Goal: Information Seeking & Learning: Learn about a topic

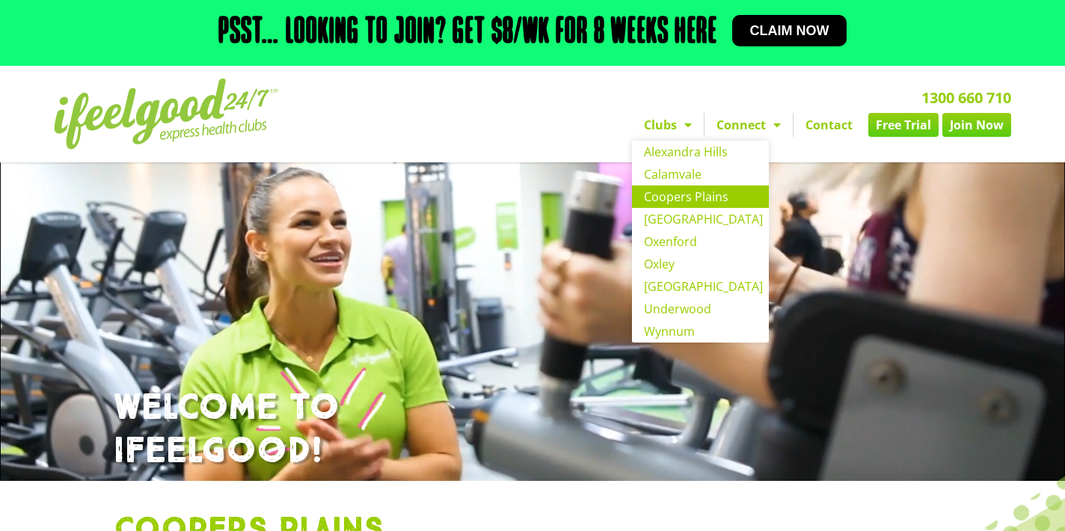
click at [693, 200] on link "Coopers Plains" at bounding box center [700, 197] width 137 height 22
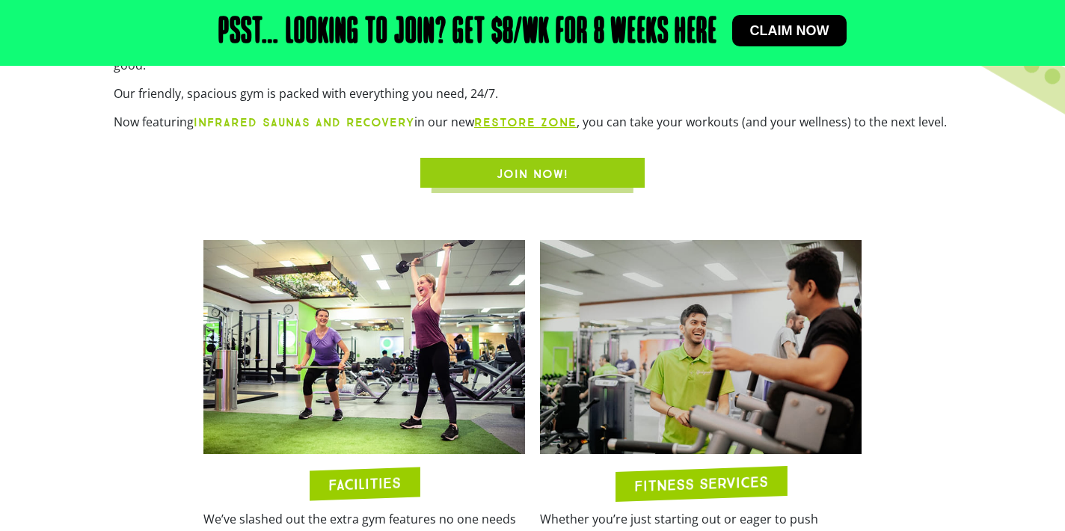
scroll to position [755, 0]
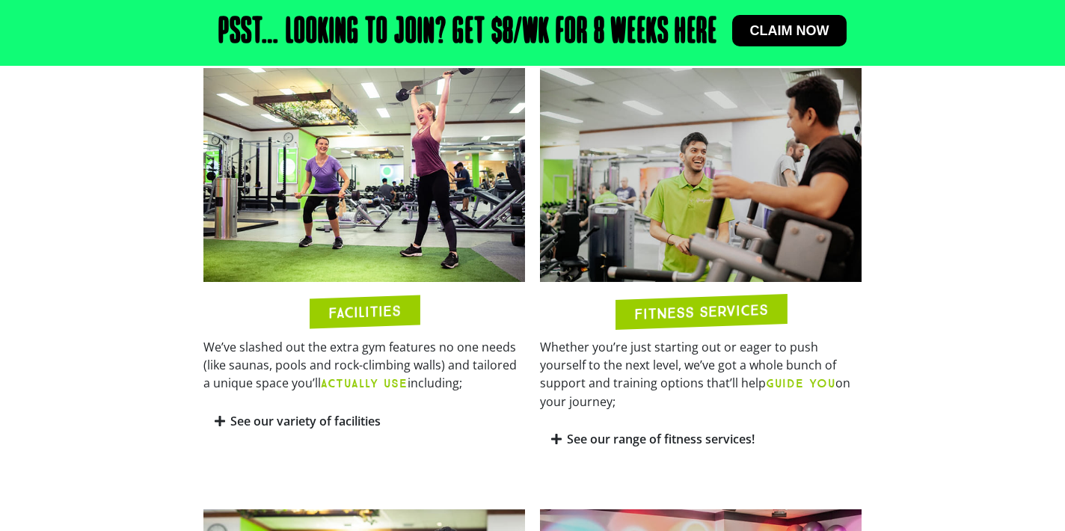
click at [373, 413] on link "See our variety of facilities" at bounding box center [305, 421] width 150 height 16
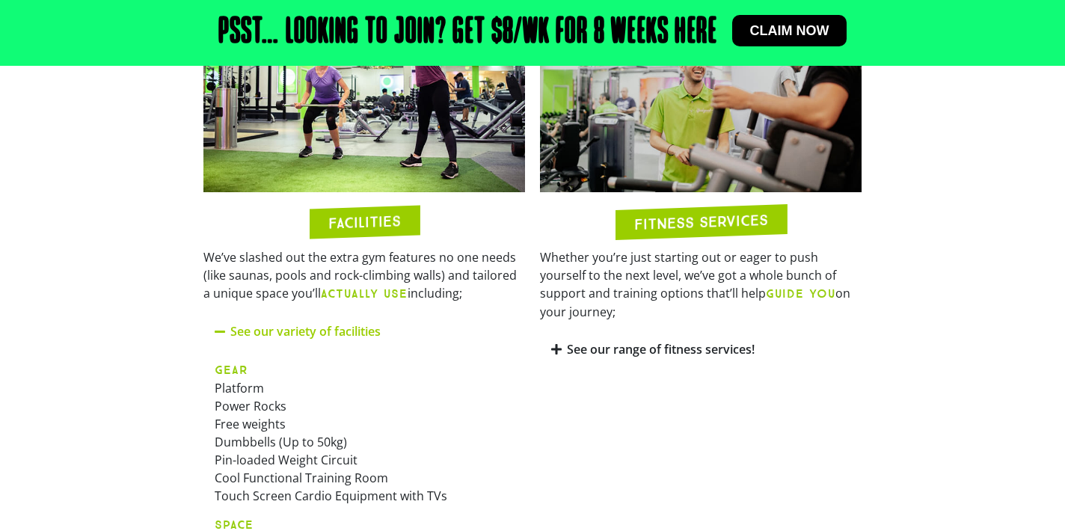
scroll to position [900, 0]
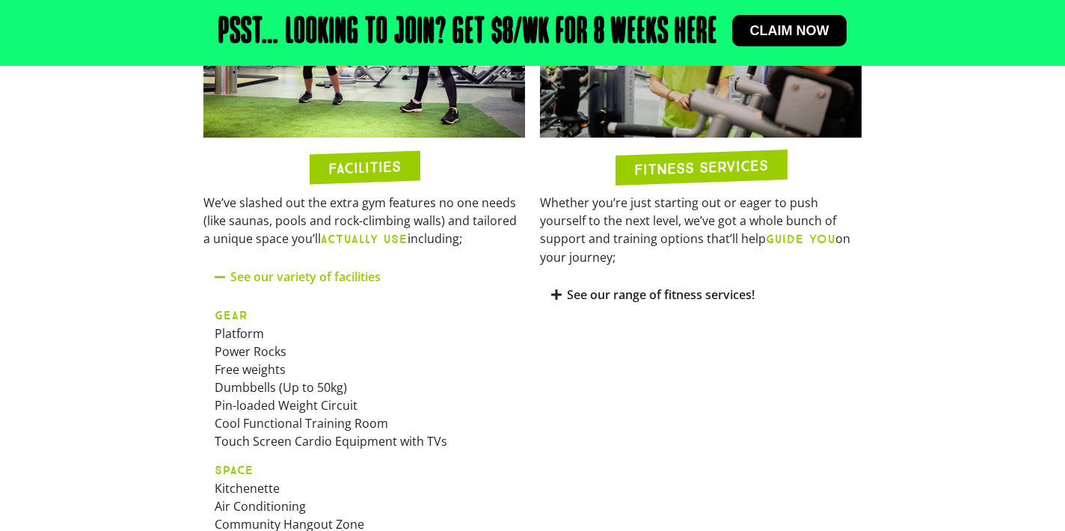
click at [562, 289] on span at bounding box center [557, 295] width 12 height 13
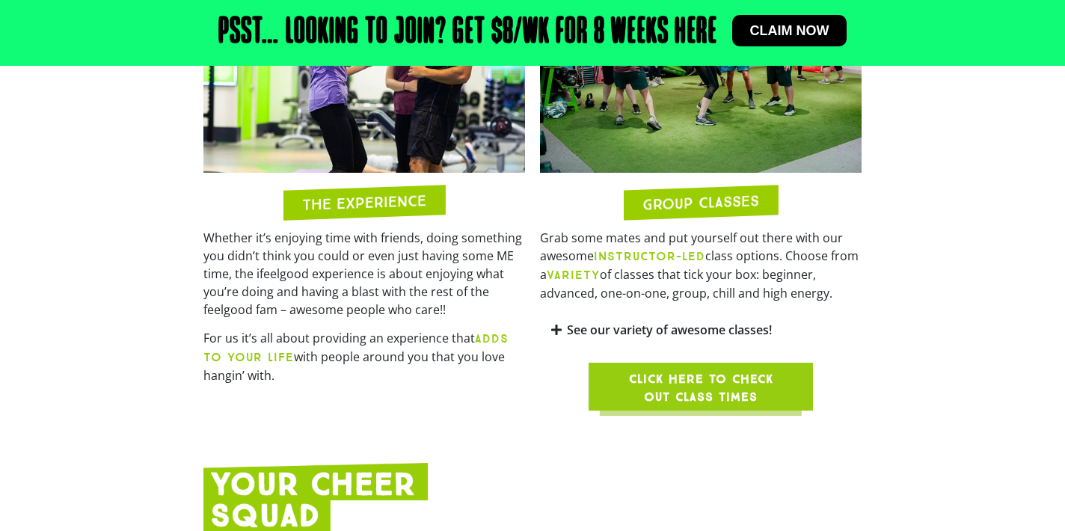
scroll to position [1827, 0]
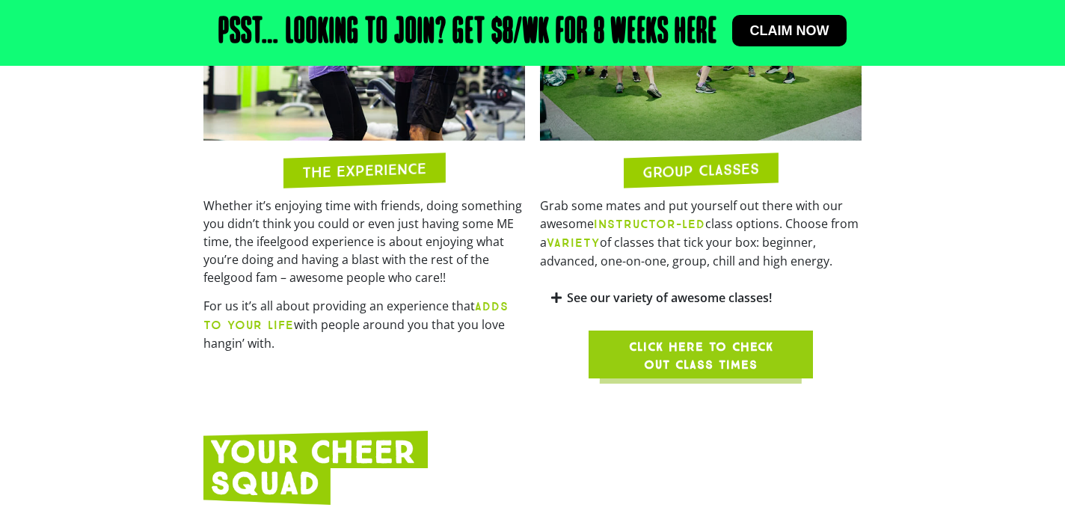
click at [695, 289] on link "See our variety of awesome classes!" at bounding box center [669, 297] width 205 height 16
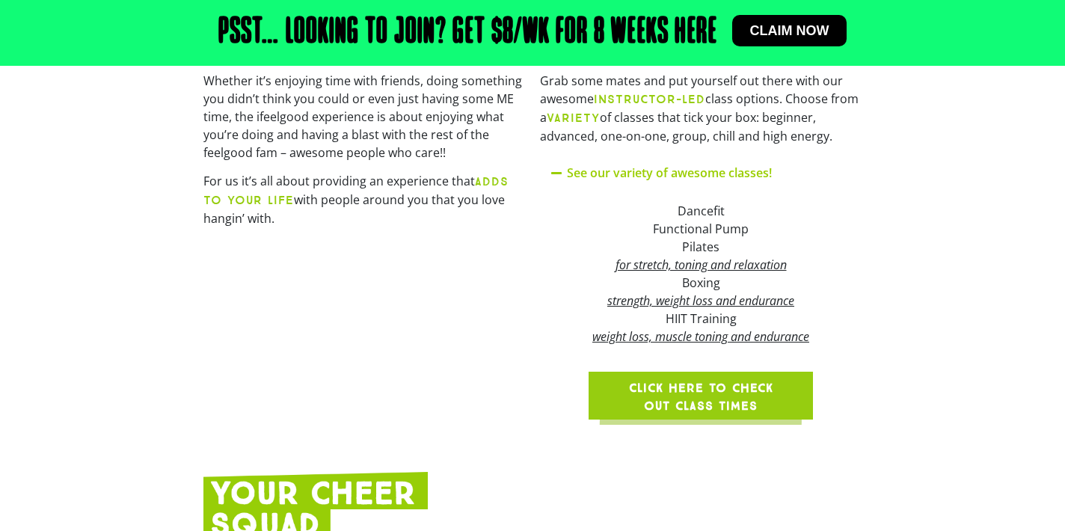
scroll to position [1953, 0]
click at [714, 382] on span "Click here to check out class times" at bounding box center [701, 396] width 153 height 36
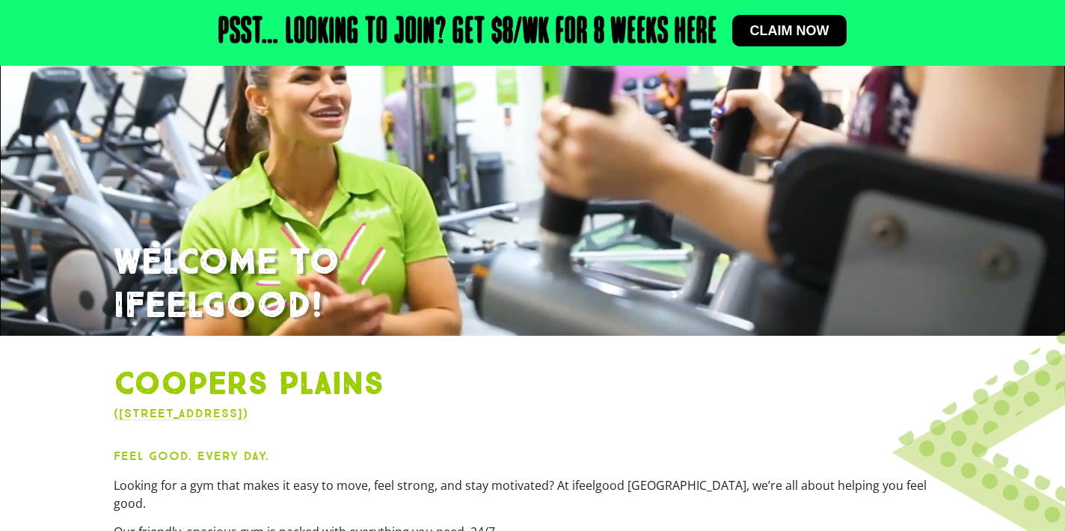
scroll to position [0, 0]
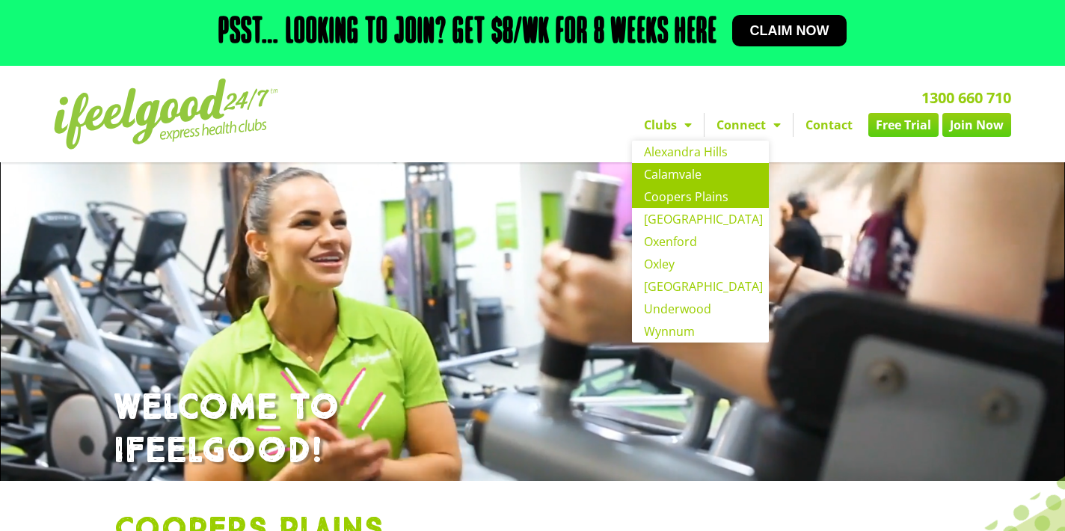
click at [687, 180] on link "Calamvale" at bounding box center [700, 174] width 137 height 22
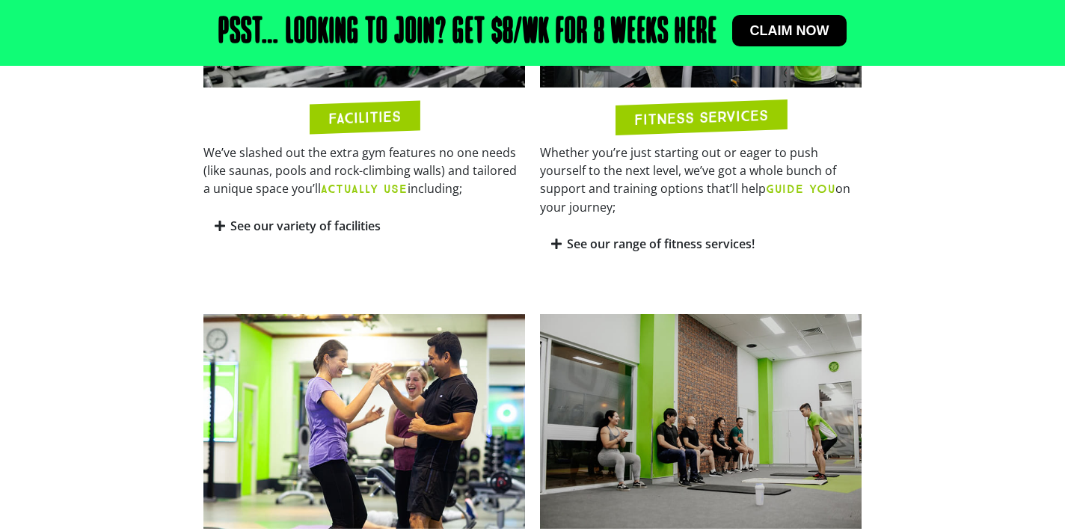
scroll to position [1210, 0]
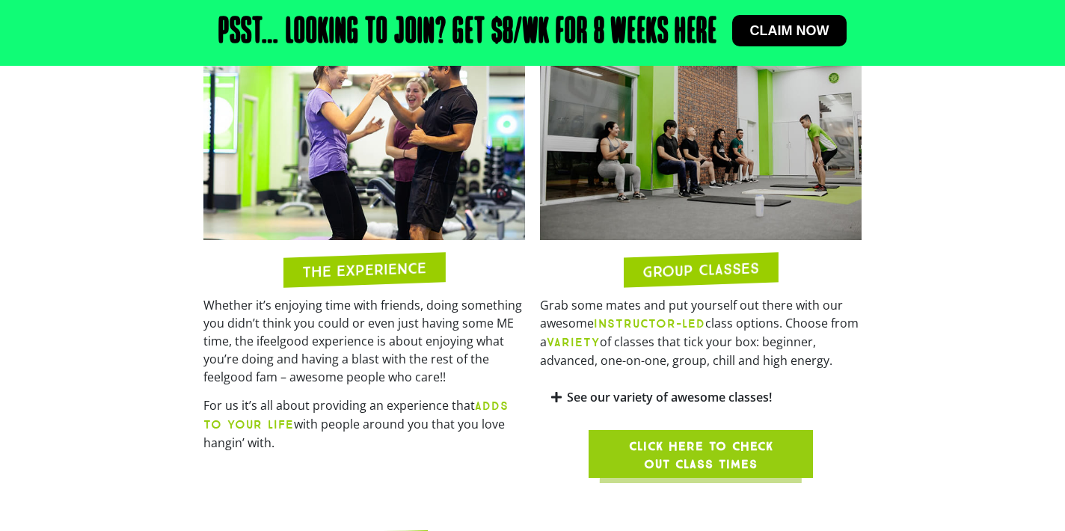
click at [706, 389] on link "See our variety of awesome classes!" at bounding box center [669, 397] width 205 height 16
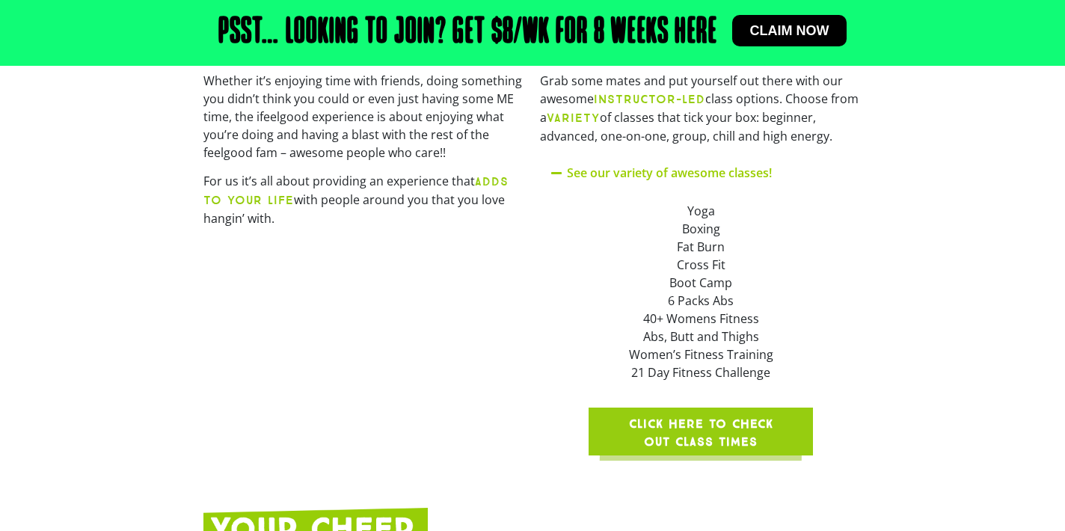
scroll to position [1536, 0]
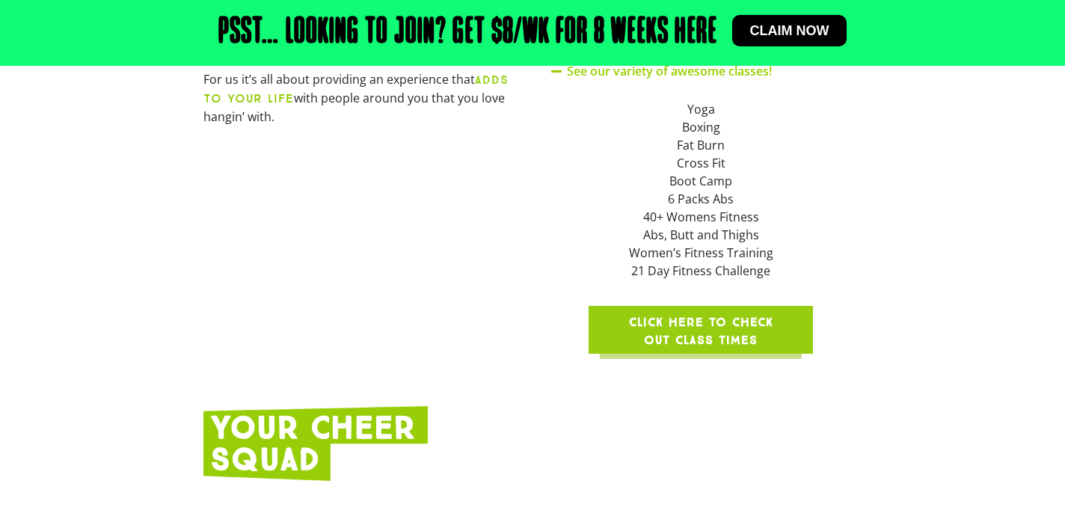
click at [707, 313] on span "Click here to check out class times" at bounding box center [701, 331] width 153 height 36
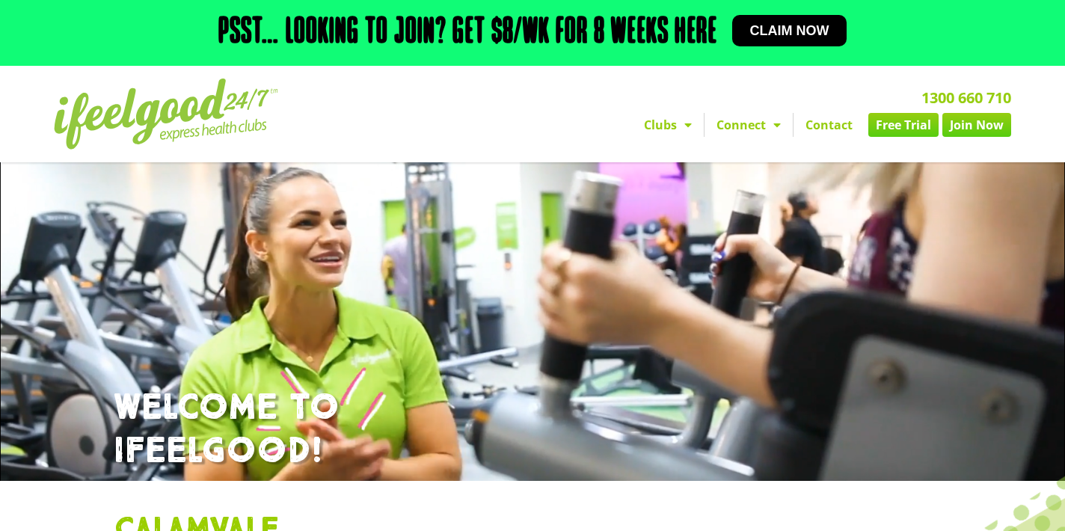
scroll to position [0, 0]
click at [773, 120] on span "Menu" at bounding box center [773, 124] width 15 height 27
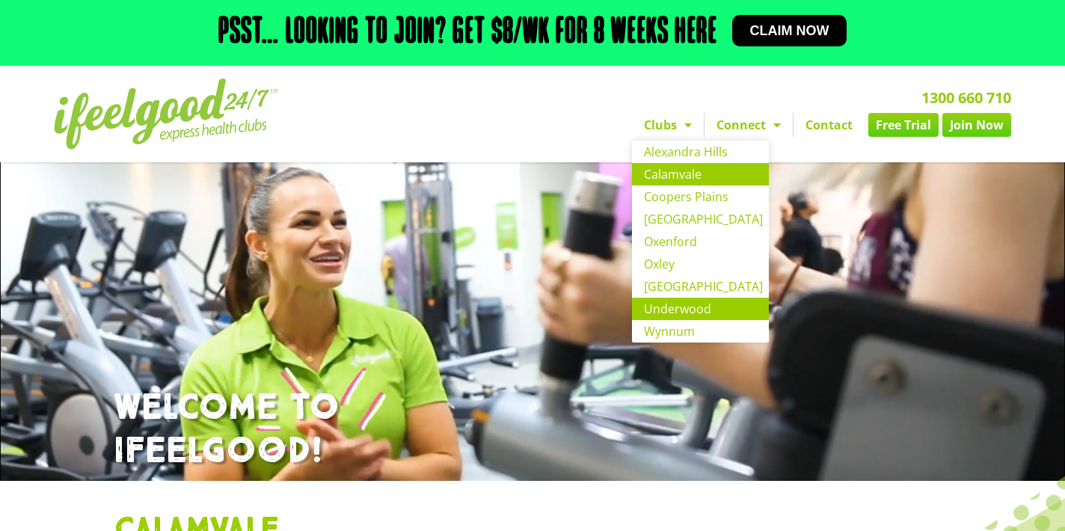
click at [692, 305] on link "Underwood" at bounding box center [700, 309] width 137 height 22
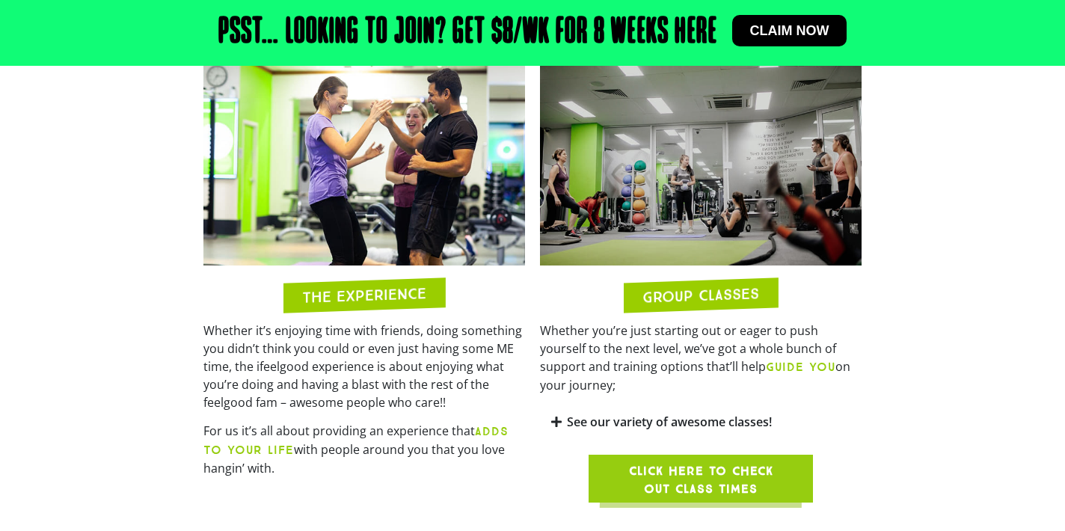
scroll to position [1277, 0]
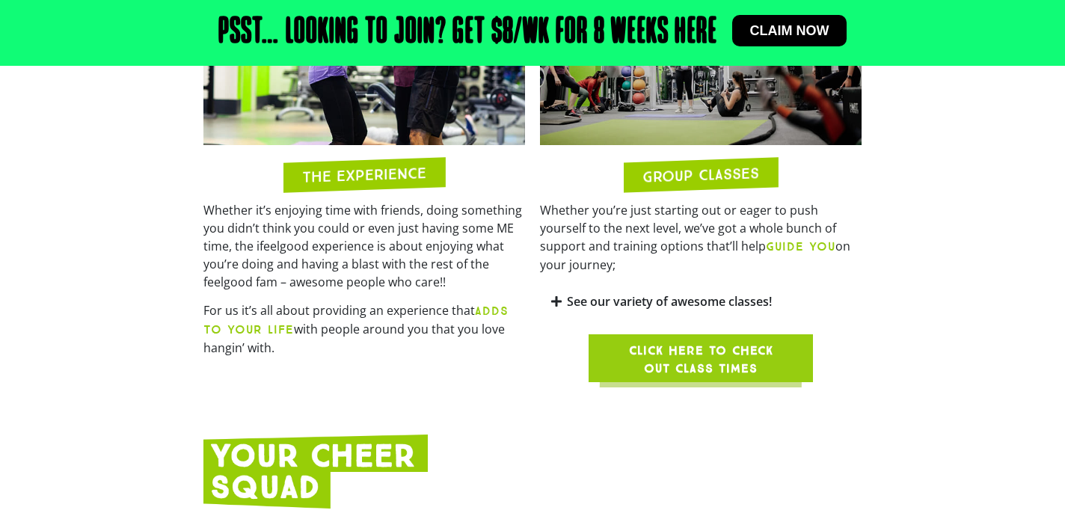
click at [696, 293] on link "See our variety of awesome classes!" at bounding box center [669, 301] width 205 height 16
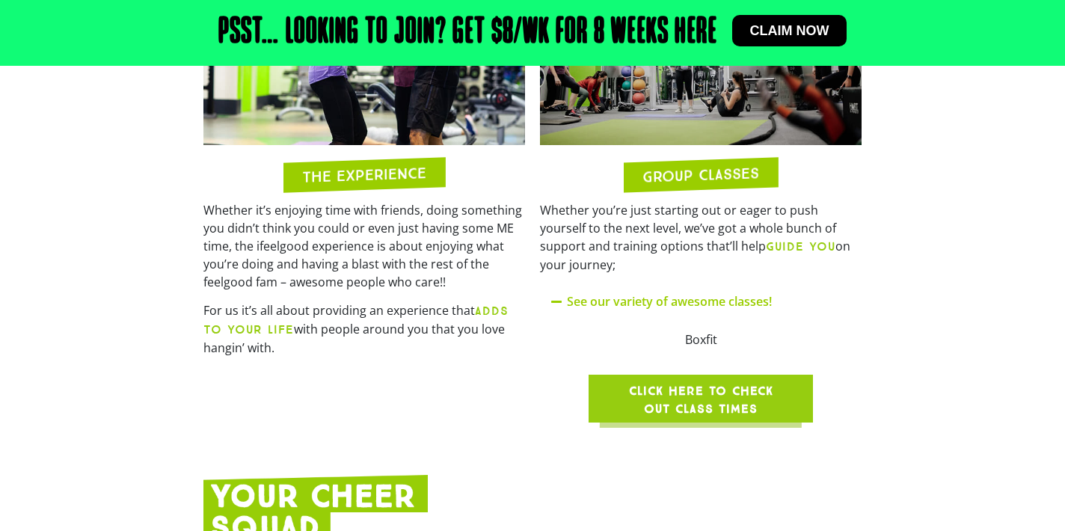
click at [726, 382] on span "Click here to check out class times" at bounding box center [701, 400] width 153 height 36
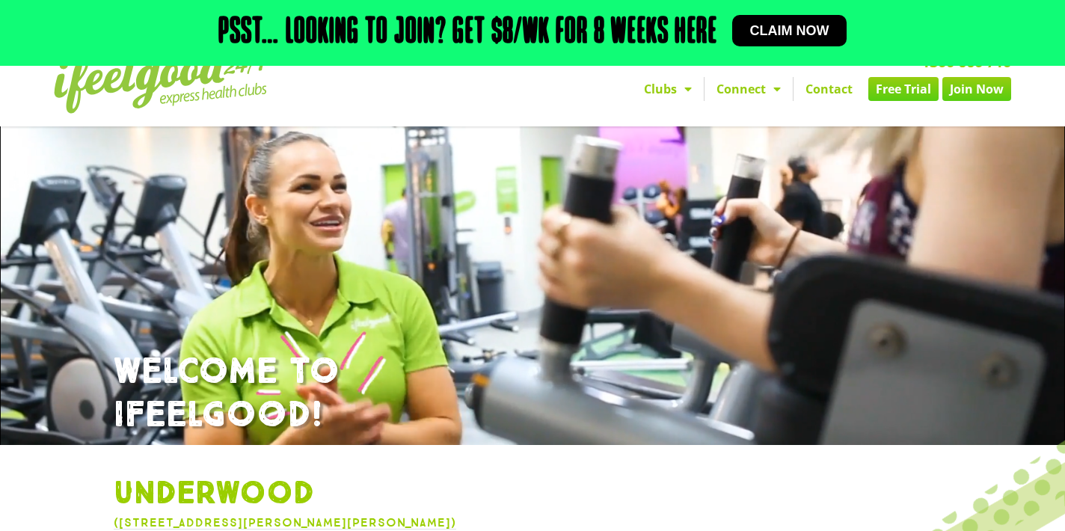
scroll to position [0, 0]
